Goal: Contribute content

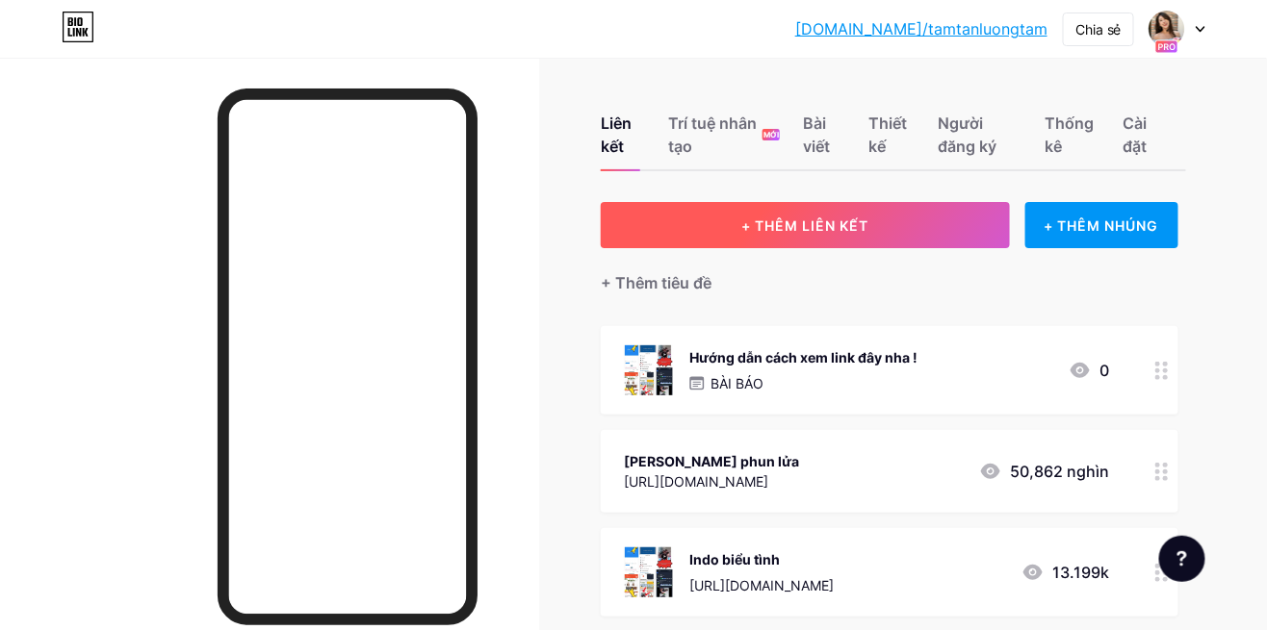
click at [799, 235] on button "+ THÊM LIÊN KẾT" at bounding box center [805, 225] width 409 height 46
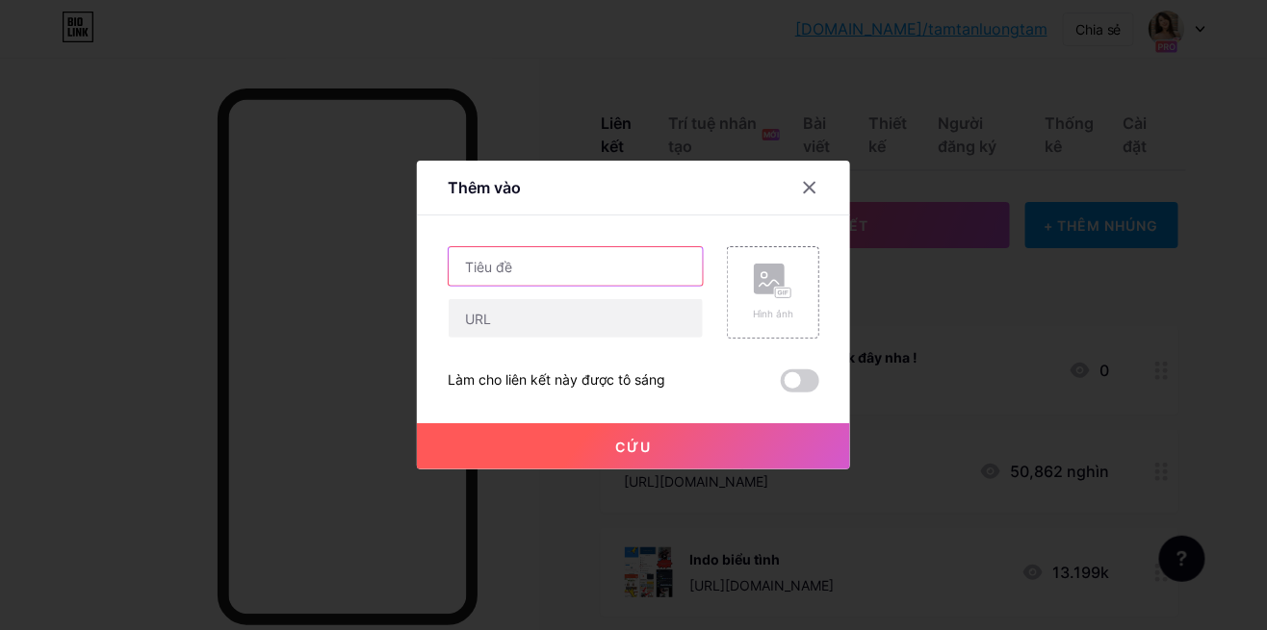
click at [610, 286] on input "text" at bounding box center [576, 266] width 254 height 38
type input "Zombie"
click at [799, 205] on div at bounding box center [809, 187] width 35 height 35
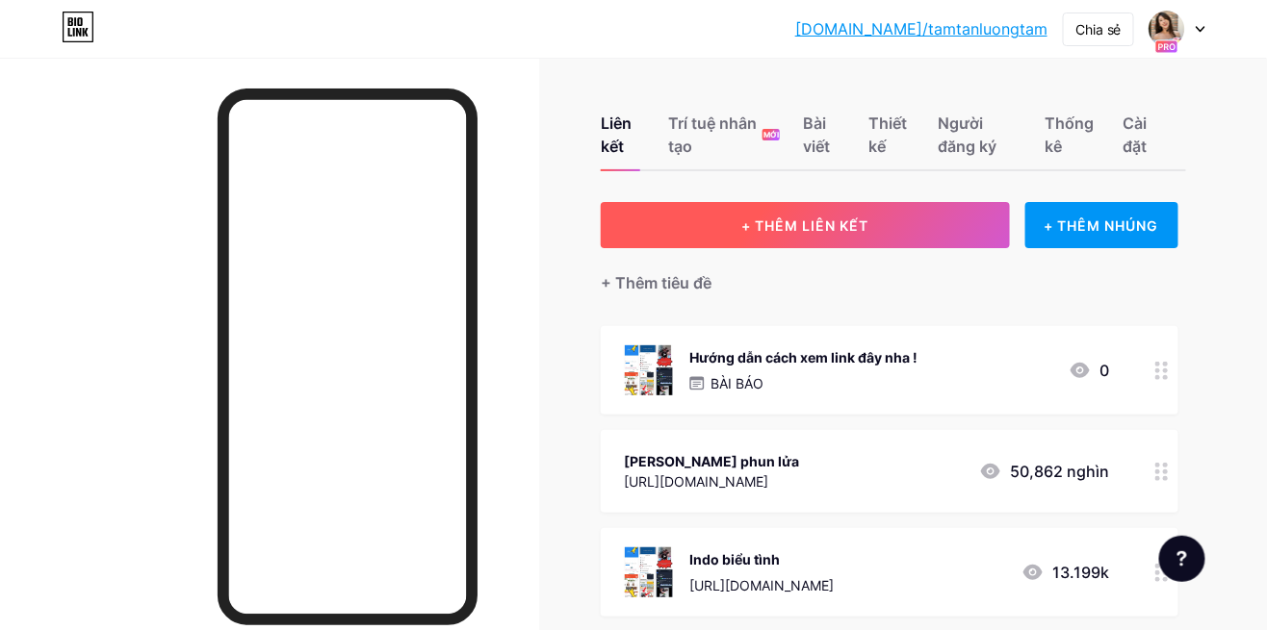
click at [861, 211] on button "+ THÊM LIÊN KẾT" at bounding box center [805, 225] width 409 height 46
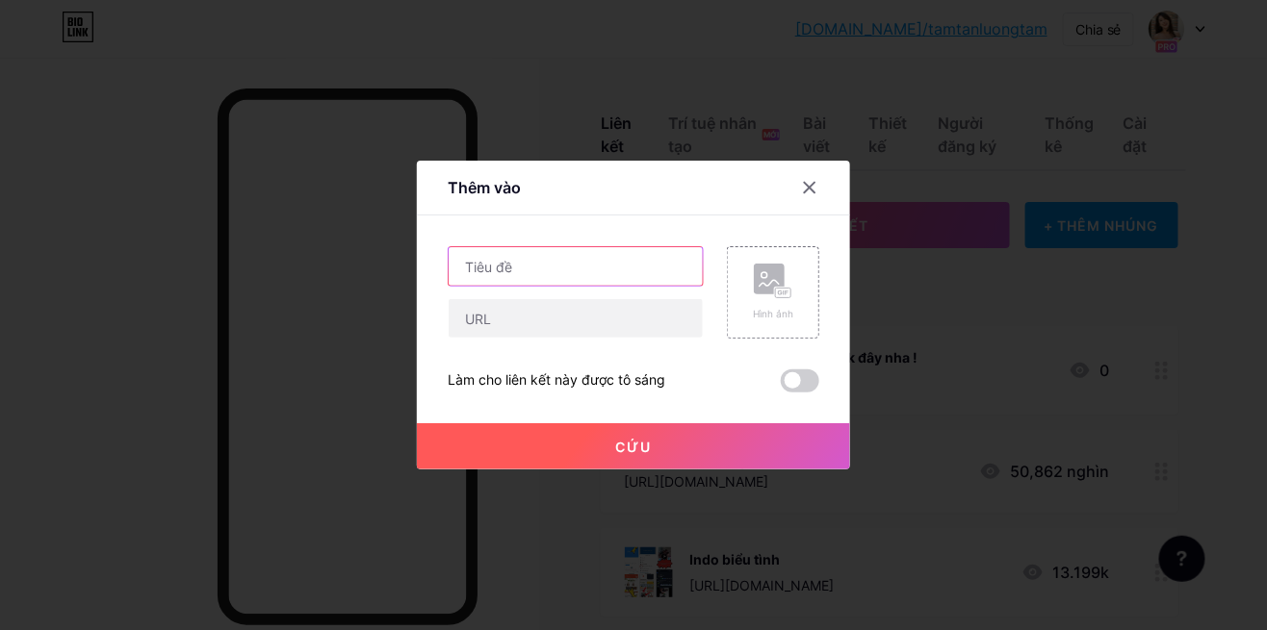
click at [603, 286] on input "text" at bounding box center [576, 266] width 254 height 38
type input "Zombie"
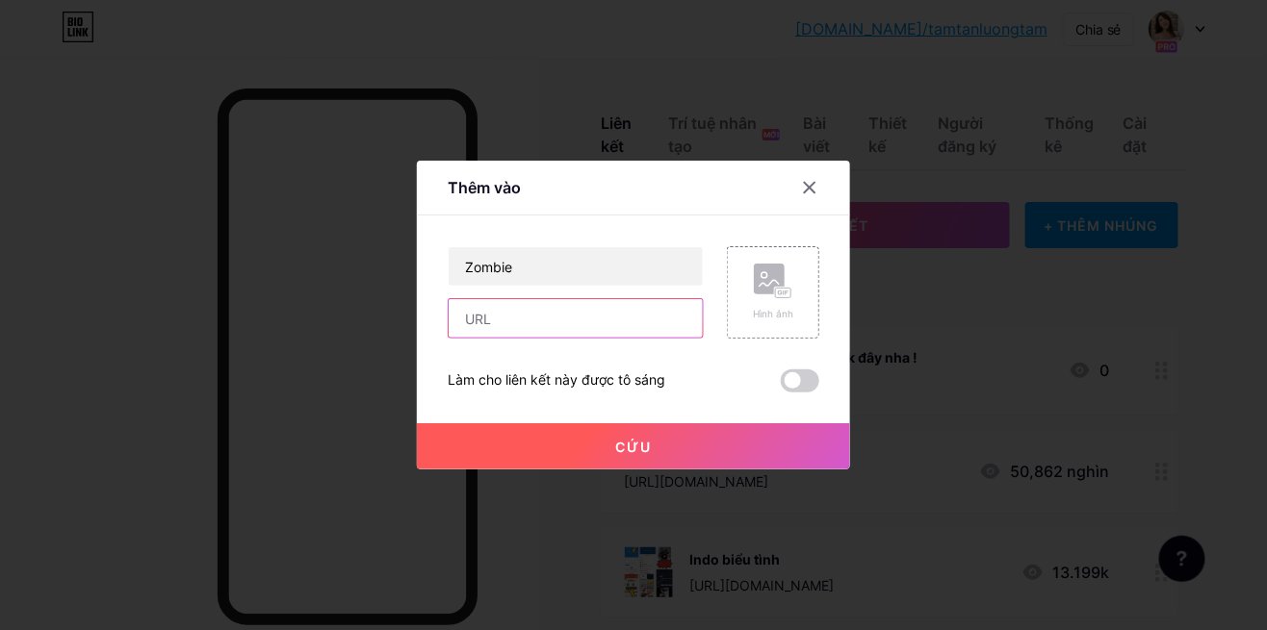
click at [618, 338] on input "text" at bounding box center [576, 318] width 254 height 38
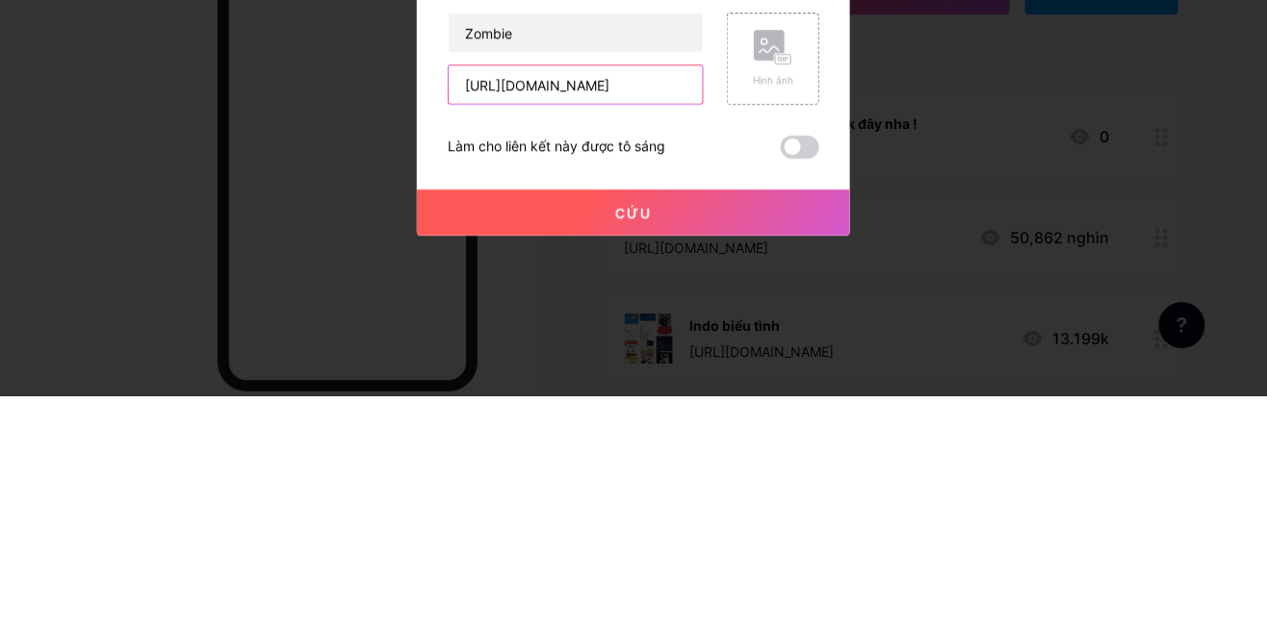
scroll to position [0, 111]
type input "[URL][DOMAIN_NAME]"
click at [735, 470] on button "Cứu" at bounding box center [633, 446] width 433 height 46
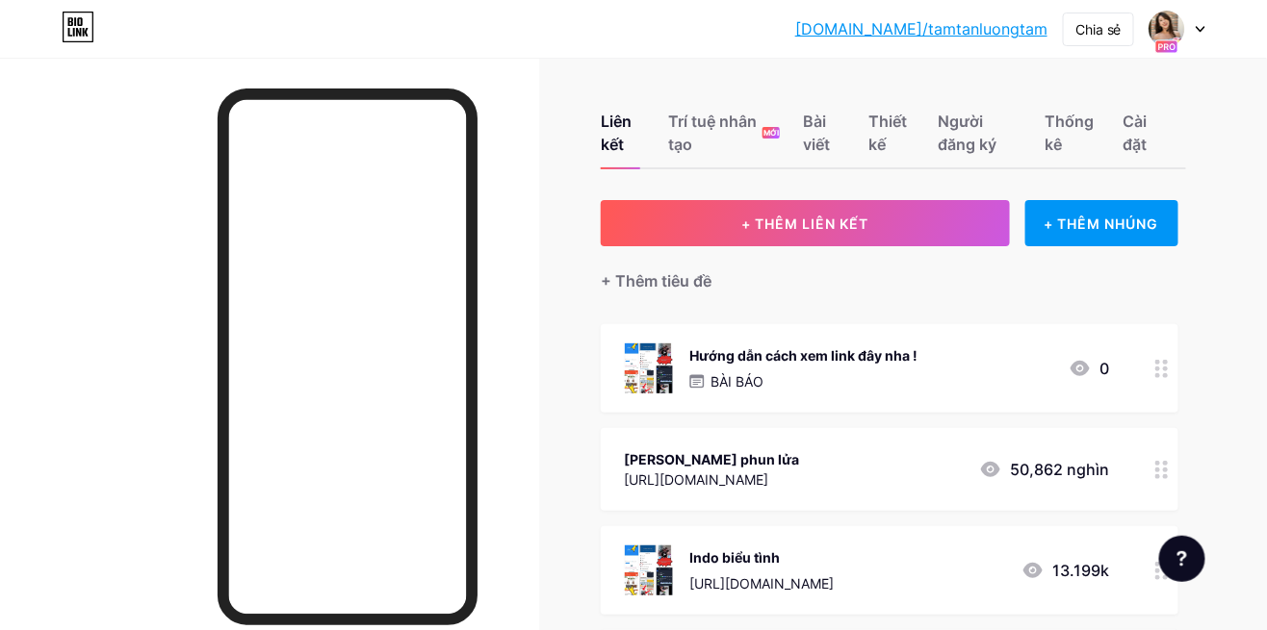
scroll to position [0, 0]
